Goal: Task Accomplishment & Management: Use online tool/utility

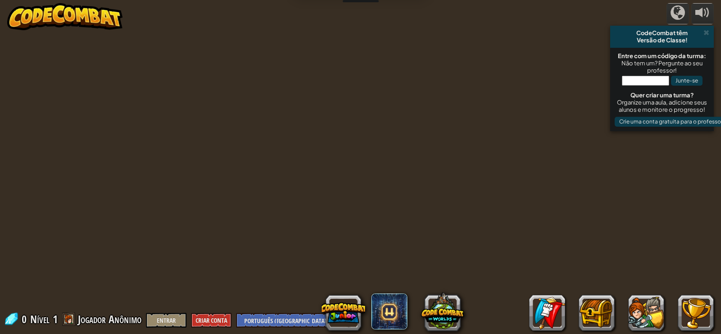
select select "pt-BR"
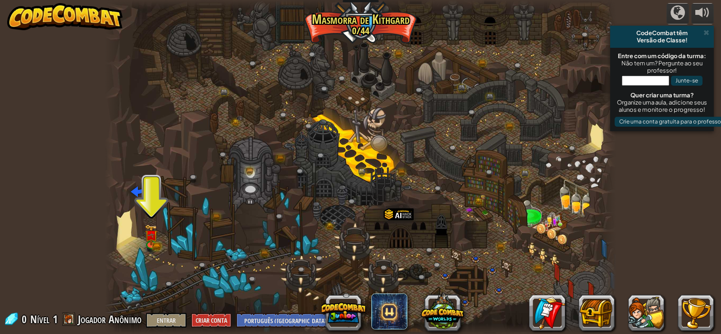
drag, startPoint x: 112, startPoint y: 180, endPoint x: 114, endPoint y: 203, distance: 23.5
click at [113, 203] on div at bounding box center [112, 167] width 15 height 334
click at [146, 224] on div at bounding box center [360, 167] width 511 height 334
click at [131, 228] on div at bounding box center [360, 167] width 511 height 334
click at [158, 247] on link at bounding box center [152, 244] width 18 height 18
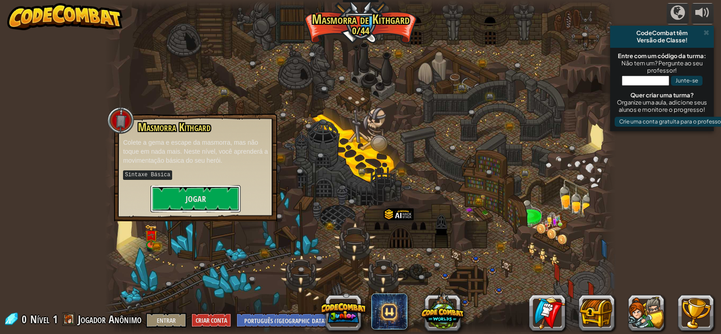
click at [209, 201] on button "Jogar" at bounding box center [195, 198] width 90 height 27
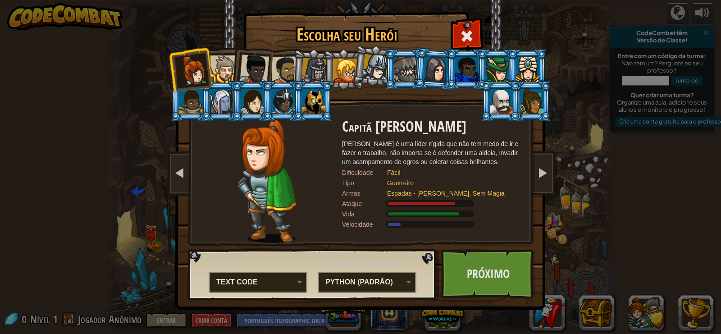
click at [369, 284] on div "Python (Padrão)" at bounding box center [364, 282] width 78 height 10
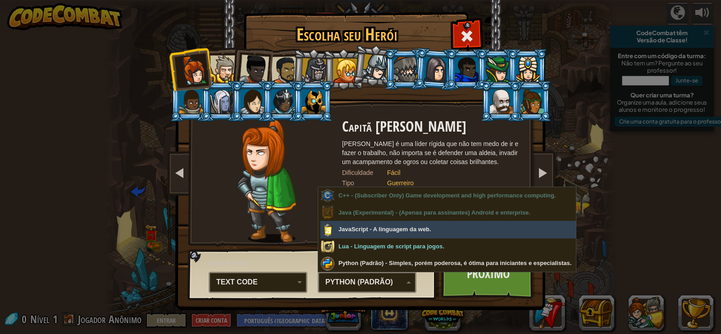
click at [293, 277] on div "Text code" at bounding box center [257, 282] width 87 height 14
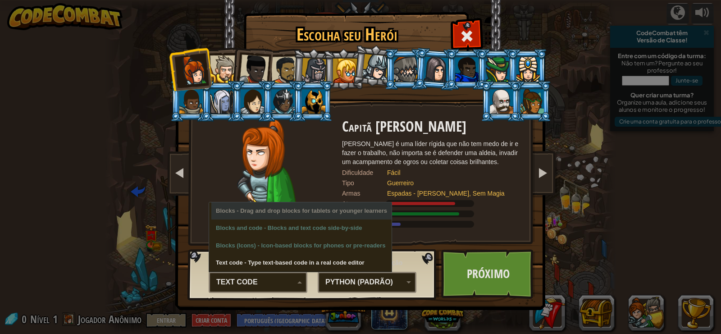
click at [287, 186] on img at bounding box center [266, 181] width 59 height 124
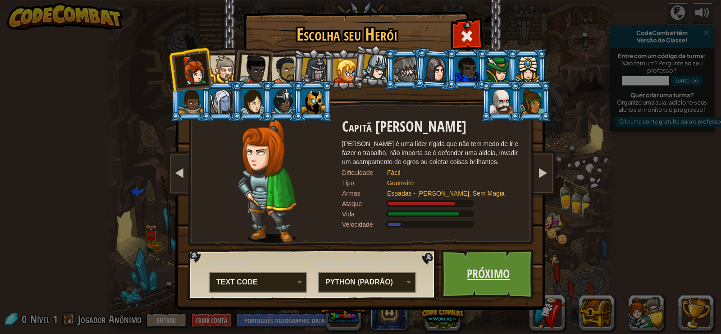
click at [472, 262] on link "Próximo" at bounding box center [488, 274] width 94 height 50
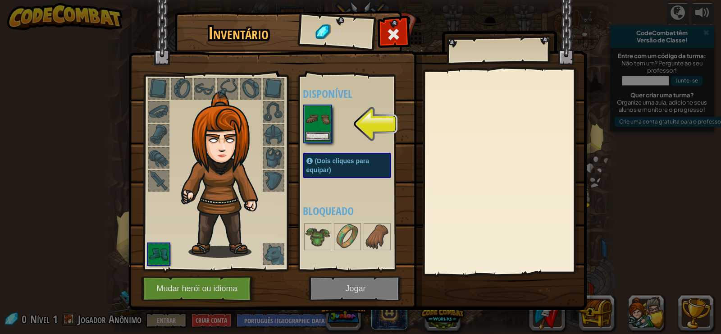
click at [314, 129] on img at bounding box center [317, 118] width 25 height 25
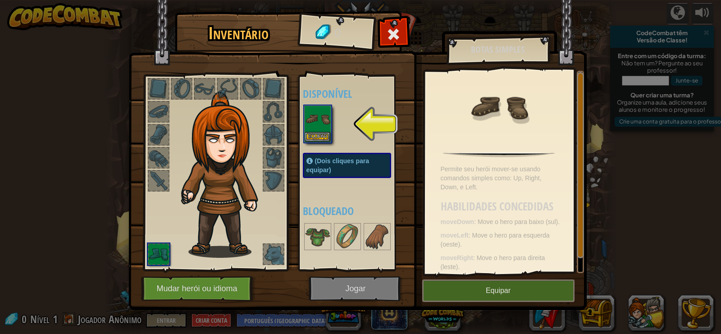
click at [439, 278] on img at bounding box center [357, 146] width 458 height 327
click at [310, 134] on button "Equipar" at bounding box center [317, 136] width 25 height 9
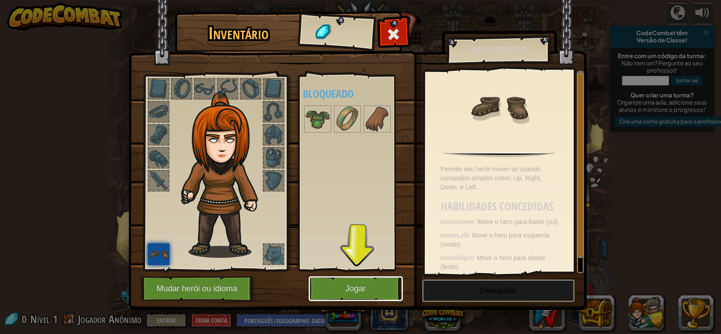
click at [388, 286] on button "Jogar" at bounding box center [356, 288] width 94 height 25
click at [388, 284] on button "Jogar" at bounding box center [356, 288] width 94 height 25
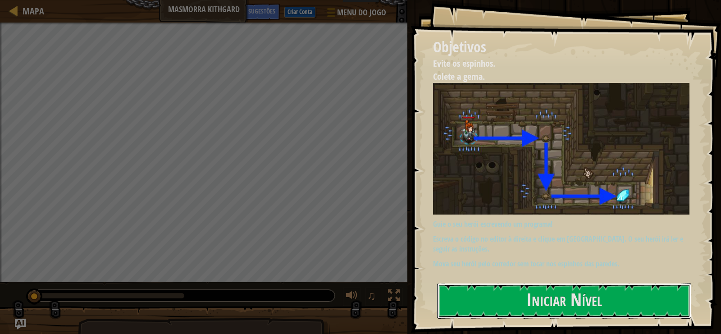
click at [518, 299] on button "Iniciar Nível" at bounding box center [564, 301] width 254 height 36
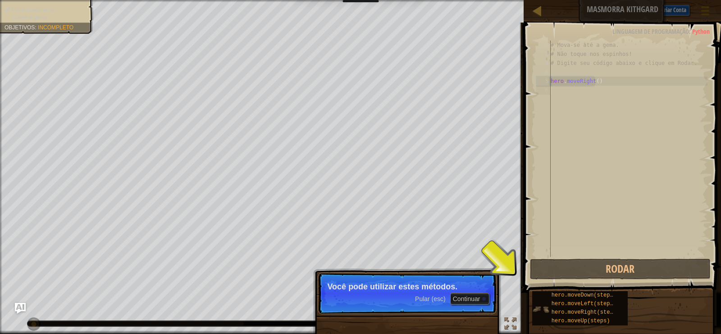
click at [547, 298] on div "hero.moveDown(steps) hero.moveLeft(steps) hero.moveRight(steps) hero.moveUp(ste…" at bounding box center [580, 308] width 96 height 34
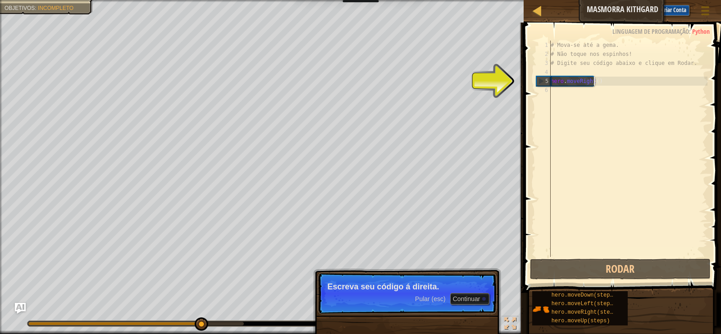
click at [607, 80] on div "# Mova-se até a gema. # Não toque nos espinhos! # Digite seu código abaixo e cl…" at bounding box center [628, 158] width 159 height 234
type textarea "hero.moveRight()"
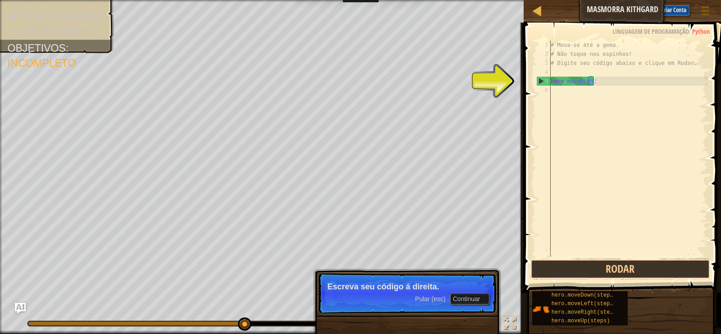
click at [626, 272] on button "Rodar" at bounding box center [620, 269] width 181 height 21
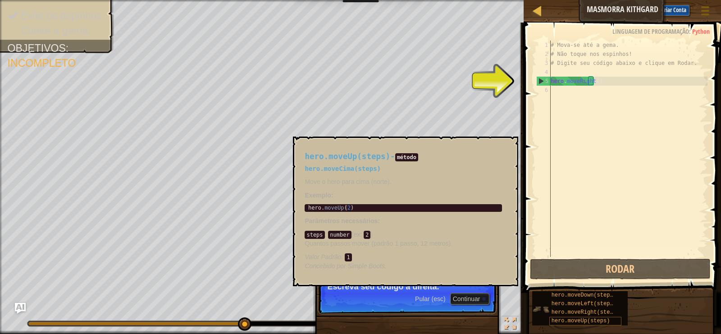
click at [599, 320] on span "hero.moveUp(steps)" at bounding box center [580, 321] width 59 height 6
click at [599, 313] on span "hero.moveRight(steps)" at bounding box center [585, 312] width 68 height 6
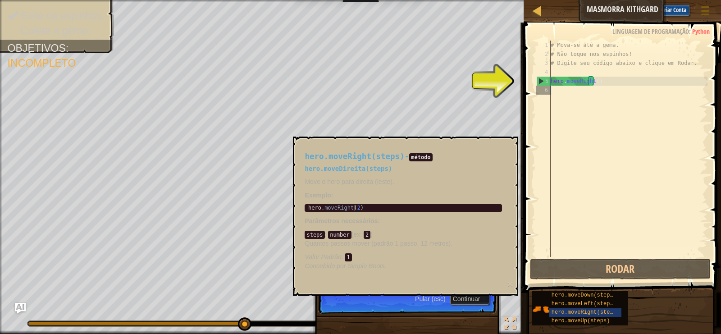
click at [611, 86] on div "# Mova-se até a gema. # Não toque nos espinhos! # Digite seu código abaixo e cl…" at bounding box center [628, 158] width 159 height 234
click at [568, 92] on div "# Mova-se até a gema. # Não toque nos espinhos! # Digite seu código abaixo e cl…" at bounding box center [628, 158] width 159 height 234
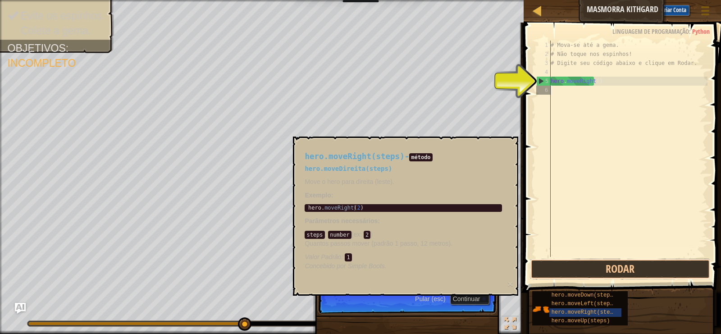
click at [634, 265] on button "Rodar" at bounding box center [620, 269] width 181 height 21
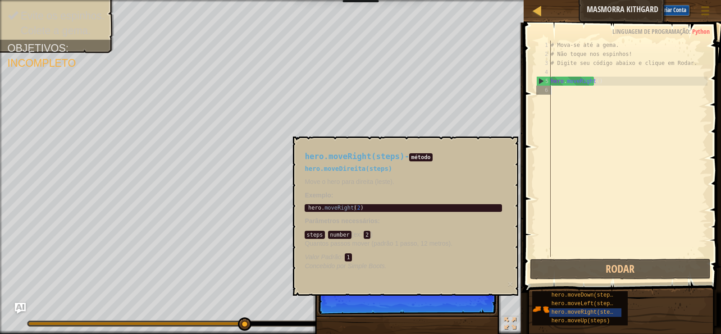
click at [566, 90] on div "# Mova-se até a gema. # Não toque nos espinhos! # Digite seu código abaixo e cl…" at bounding box center [628, 158] width 159 height 234
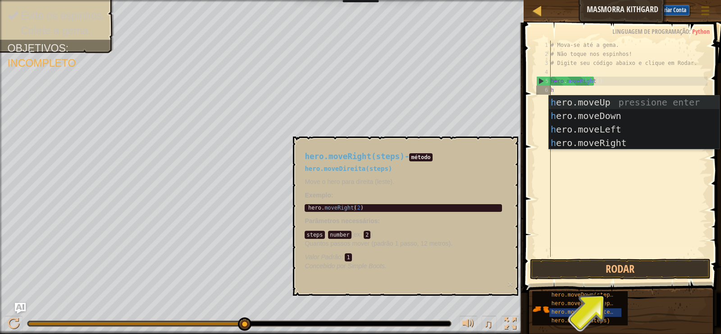
scroll to position [4, 0]
type textarea "he"
click at [630, 115] on div "he ro.moveUp pressione enter he ro.moveDown pressione enter he ro.moveLeft pres…" at bounding box center [634, 136] width 170 height 81
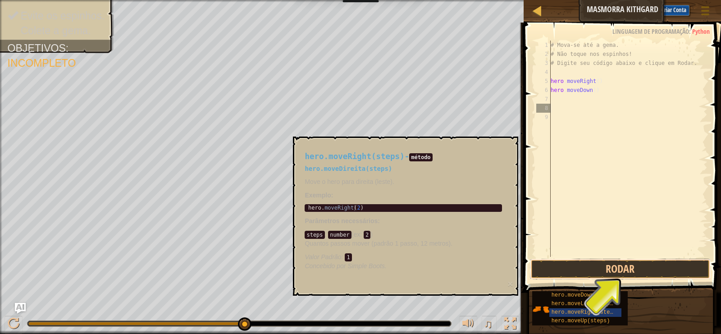
click at [663, 268] on button "Rodar" at bounding box center [620, 269] width 181 height 21
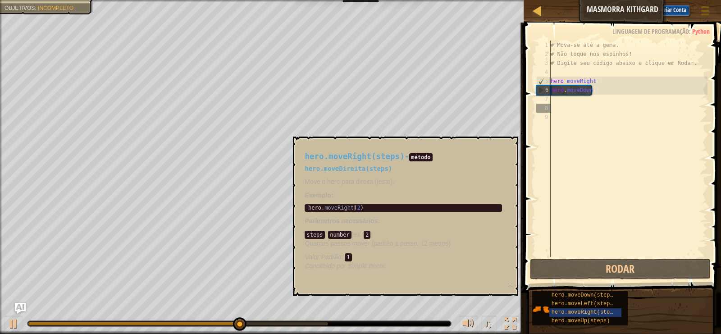
click at [571, 111] on div "# Mova-se até a gema. # Não toque nos espinhos! # Digite seu código abaixo e cl…" at bounding box center [628, 158] width 159 height 234
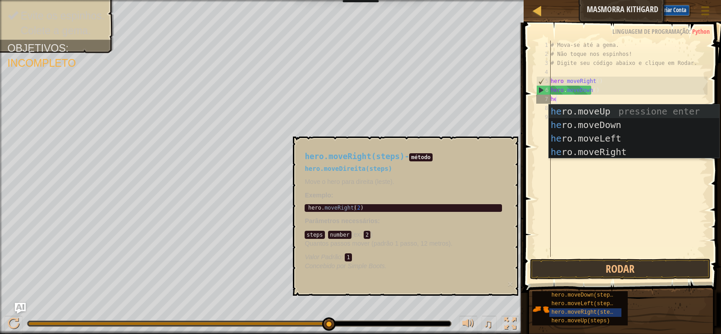
scroll to position [4, 0]
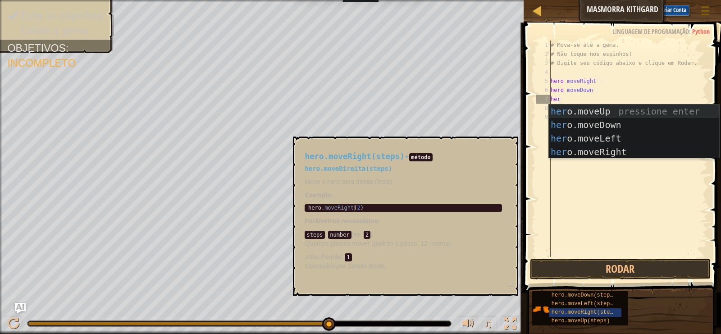
type textarea "hero"
click at [634, 154] on div "hero .moveUp pressione enter hero .moveDown pressione enter hero .moveLeft pres…" at bounding box center [634, 145] width 170 height 81
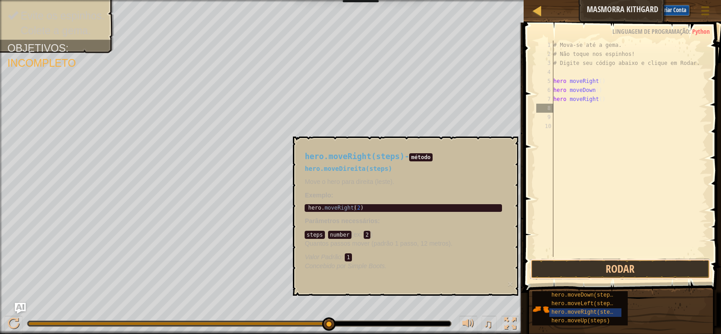
drag, startPoint x: 658, startPoint y: 275, endPoint x: 651, endPoint y: 266, distance: 10.9
click at [657, 273] on button "Rodar" at bounding box center [620, 269] width 181 height 21
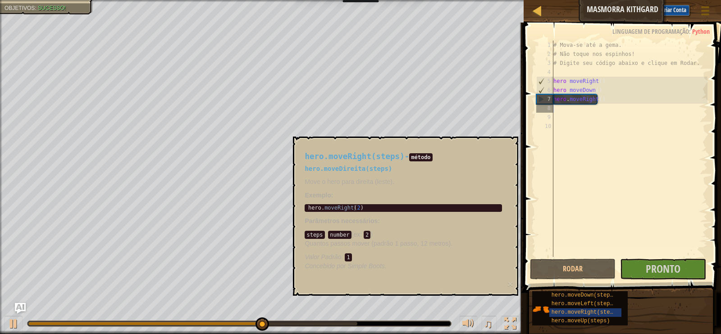
click at [482, 168] on h5 "hero.moveDireita(steps)" at bounding box center [403, 168] width 197 height 7
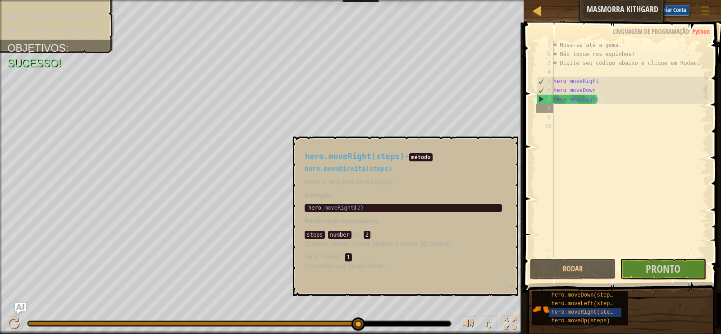
click at [353, 232] on span "ex" at bounding box center [356, 234] width 7 height 7
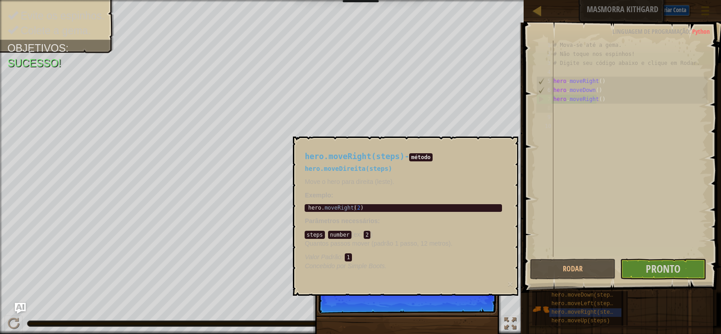
click at [409, 159] on code "método" at bounding box center [420, 157] width 23 height 8
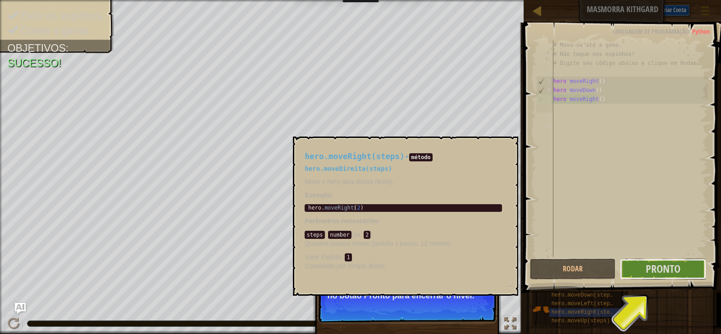
click at [638, 265] on button "Pronto" at bounding box center [663, 269] width 86 height 21
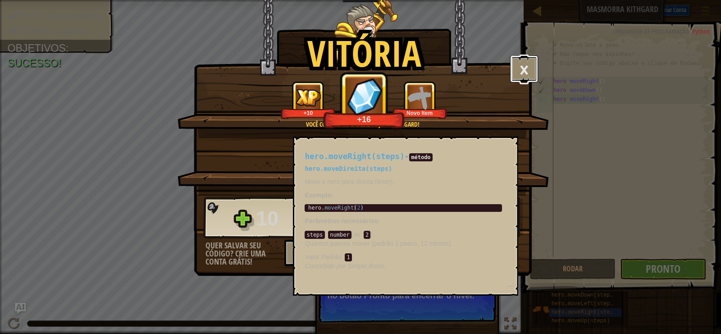
click at [523, 72] on button "×" at bounding box center [524, 68] width 28 height 27
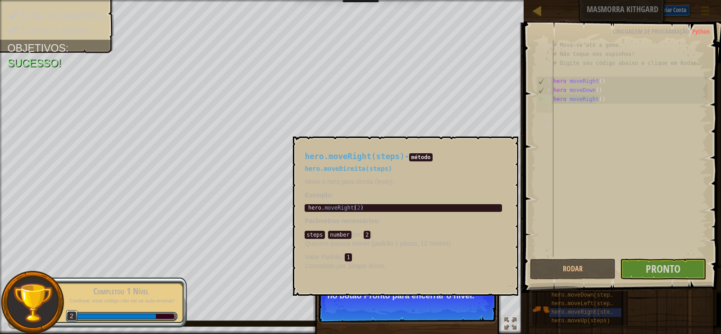
click at [496, 242] on p "Quantos passos mover (padrão 1 passo, 12 metros)." at bounding box center [403, 243] width 197 height 9
click at [455, 309] on p "Aêêê! Você atingiu os objetivos. Clique no botão Pronto para encerrar o nível." at bounding box center [407, 298] width 179 height 50
click at [642, 276] on button "Pronto" at bounding box center [663, 269] width 86 height 21
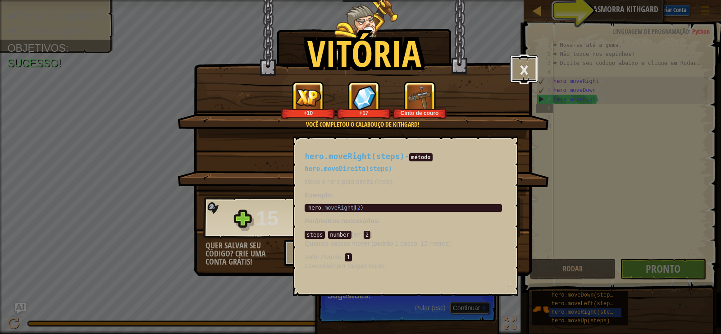
click at [514, 70] on button "×" at bounding box center [524, 68] width 28 height 27
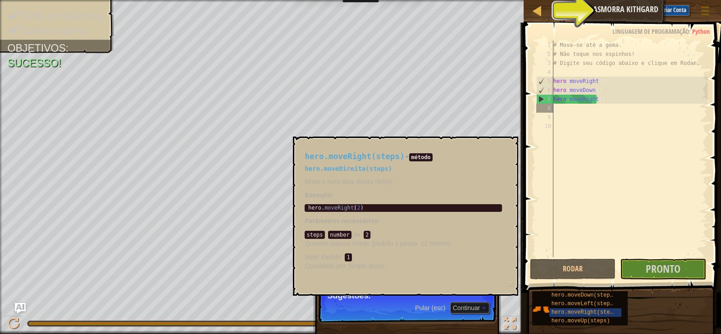
click at [624, 6] on span "Sugestões" at bounding box center [635, 9] width 27 height 9
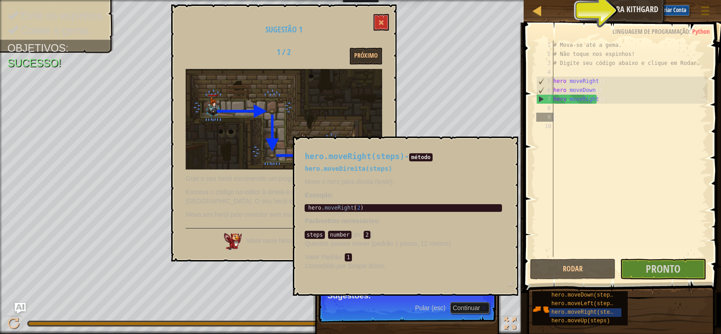
click at [570, 115] on div "# Mova-se até a gema. # Não toque nos espinhos! # Digite seu código abaixo e cl…" at bounding box center [629, 158] width 156 height 234
click at [375, 16] on button at bounding box center [380, 22] width 15 height 17
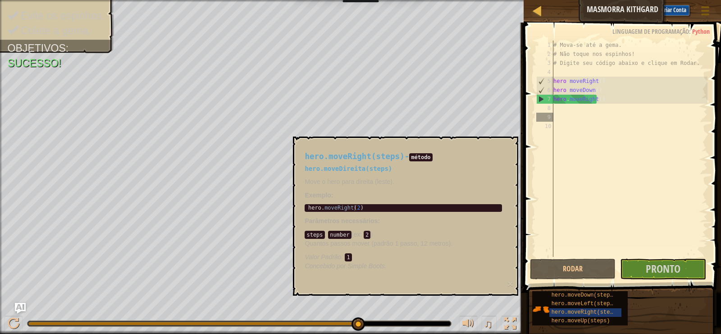
click at [340, 238] on code "number" at bounding box center [339, 235] width 23 height 8
drag, startPoint x: 355, startPoint y: 212, endPoint x: 391, endPoint y: 172, distance: 53.3
click at [355, 211] on div "hero.moveRight(steps) - método hero.moveDireita(steps) Move o hero para direita…" at bounding box center [403, 211] width 210 height 135
click at [570, 109] on div "# Mova-se até a gema. # Não toque nos espinhos! # Digite seu código abaixo e cl…" at bounding box center [629, 158] width 156 height 234
drag, startPoint x: 564, startPoint y: 108, endPoint x: 546, endPoint y: 108, distance: 18.9
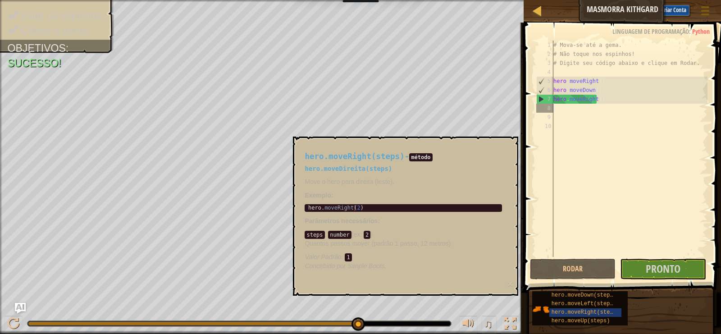
click at [560, 108] on div "# Mova-se até a gema. # Não toque nos espinhos! # Digite seu código abaixo e cl…" at bounding box center [629, 158] width 156 height 234
click at [659, 272] on span "Pronto" at bounding box center [663, 268] width 35 height 14
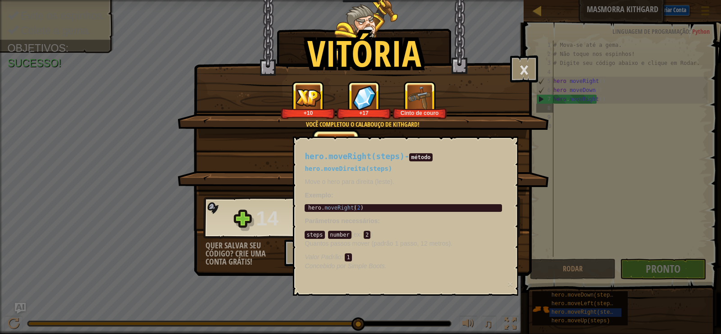
click at [428, 106] on img at bounding box center [419, 97] width 25 height 25
click at [387, 130] on div "Você completou o Calabouço de Kithgard! +10 +17 Cinto de couro" at bounding box center [362, 109] width 371 height 57
click at [223, 220] on div "15 XP Ganho - Nível 3 26 Gemas Ganhas" at bounding box center [362, 217] width 319 height 43
click at [528, 63] on button "×" at bounding box center [524, 68] width 28 height 27
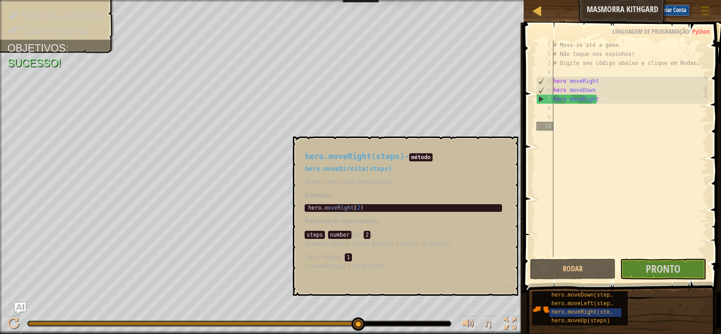
click at [630, 255] on div "# Mova-se até a gema. # Não toque nos espinhos! # Digite seu código abaixo e cl…" at bounding box center [629, 158] width 156 height 234
drag, startPoint x: 392, startPoint y: 325, endPoint x: 417, endPoint y: 326, distance: 24.8
click at [417, 326] on div at bounding box center [239, 323] width 424 height 6
drag, startPoint x: 357, startPoint y: 325, endPoint x: 386, endPoint y: 325, distance: 28.4
click at [386, 325] on div at bounding box center [238, 323] width 423 height 5
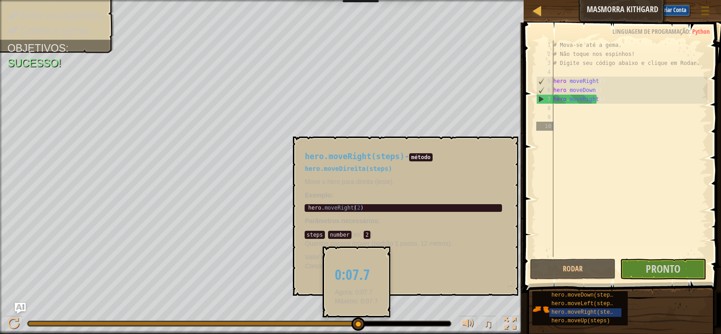
drag, startPoint x: 359, startPoint y: 323, endPoint x: 349, endPoint y: 318, distance: 11.1
click at [353, 322] on div at bounding box center [358, 324] width 14 height 14
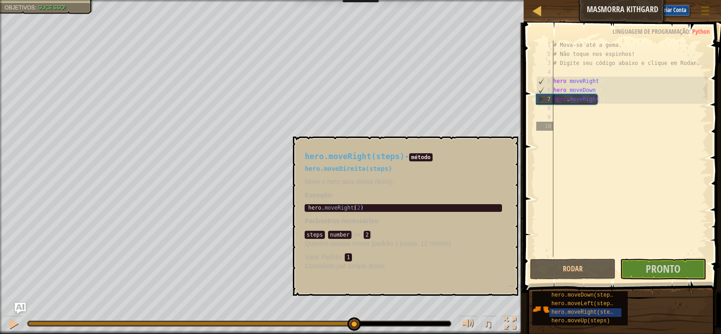
click at [332, 233] on code "number" at bounding box center [339, 235] width 23 height 8
click at [366, 232] on div "steps : number ( ex : 2 ) Quantos passos mover (padrão 1 passo, 12 metros). Val…" at bounding box center [403, 246] width 197 height 32
click at [341, 273] on div "hero.moveRight(steps) - método hero.moveDireita(steps) Move o hero para direita…" at bounding box center [403, 211] width 210 height 135
click at [311, 178] on p "Move o hero para direita (leste)." at bounding box center [403, 181] width 197 height 9
click at [580, 112] on div "# Mova-se até a gema. # Não toque nos espinhos! # Digite seu código abaixo e cl…" at bounding box center [629, 158] width 156 height 234
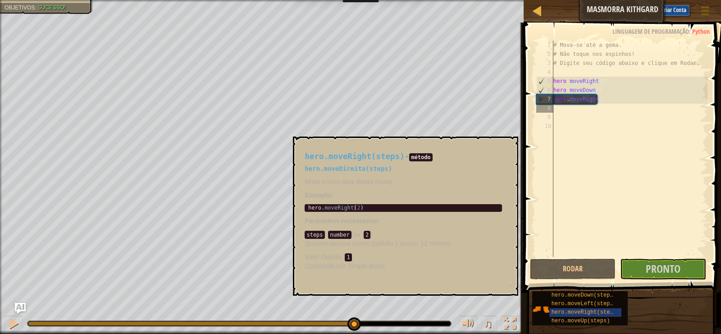
click at [575, 110] on div "# Mova-se até a gema. # Não toque nos espinhos! # Digite seu código abaixo e cl…" at bounding box center [629, 158] width 156 height 234
click at [566, 112] on div "# Mova-se até a gema. # Não toque nos espinhos! # Digite seu código abaixo e cl…" at bounding box center [629, 158] width 156 height 234
click at [638, 273] on button "Pronto" at bounding box center [663, 269] width 86 height 21
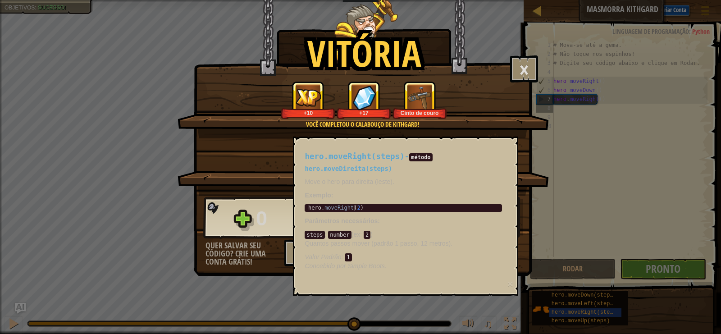
click at [346, 135] on div "Você completou o Calabouço de Kithgard! +10 +17 Cinto de couro" at bounding box center [362, 109] width 371 height 57
